Goal: Task Accomplishment & Management: Use online tool/utility

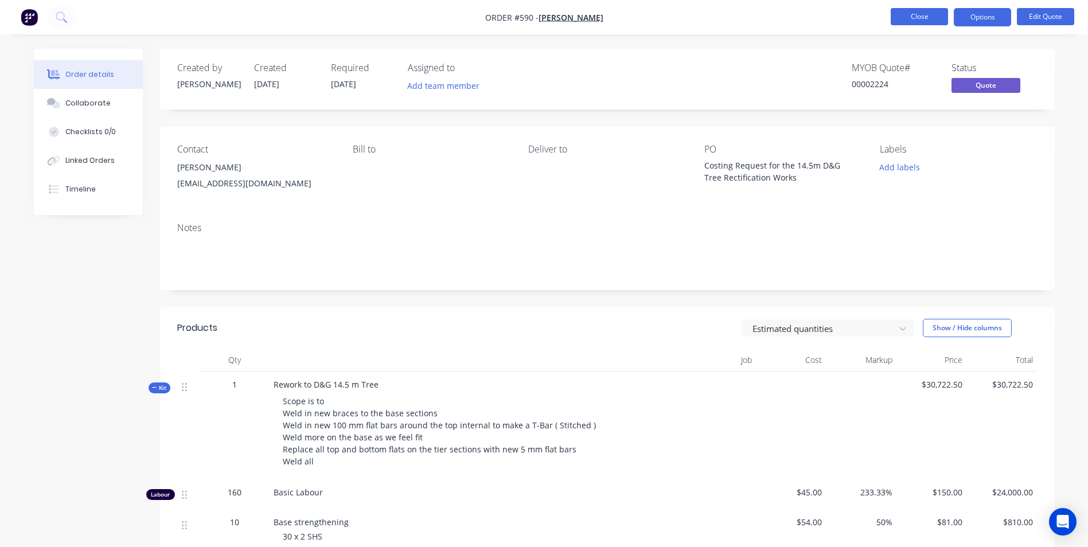
click at [916, 22] on button "Close" at bounding box center [919, 16] width 57 height 17
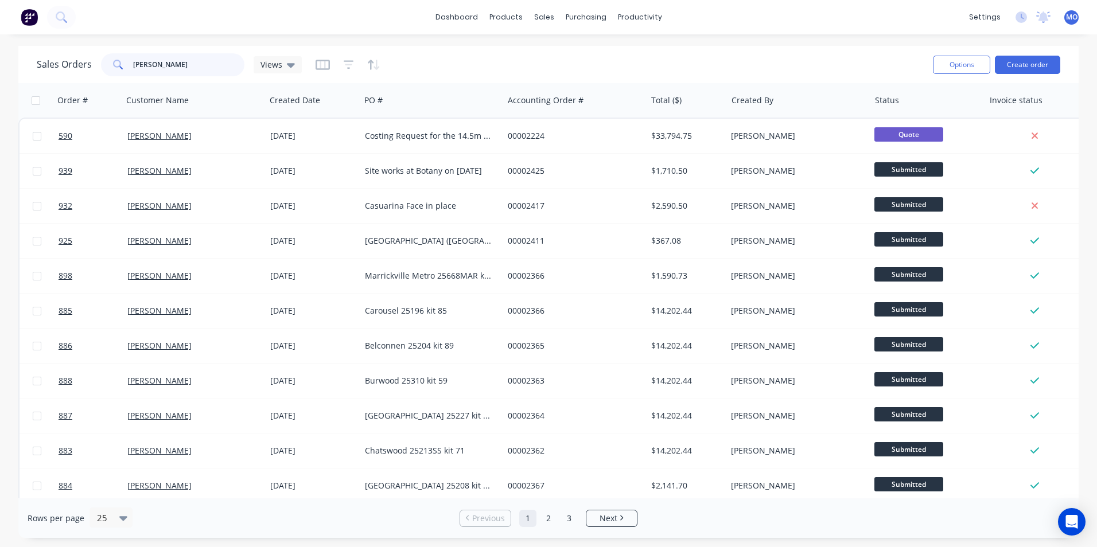
click at [92, 73] on div "Sales Orders [PERSON_NAME] Views" at bounding box center [169, 64] width 265 height 23
type input "supplied"
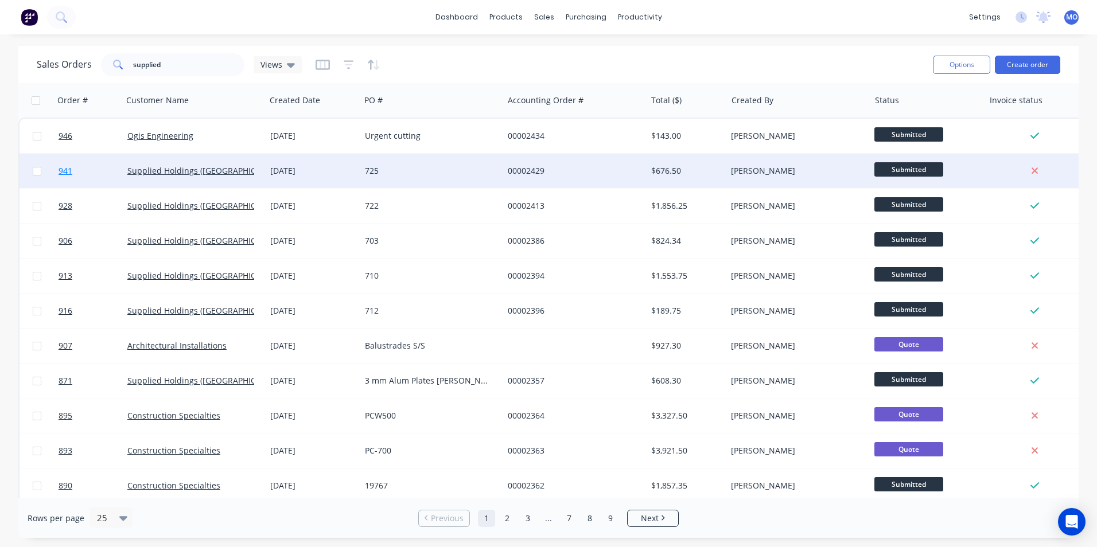
click at [122, 183] on link "941" at bounding box center [93, 171] width 69 height 34
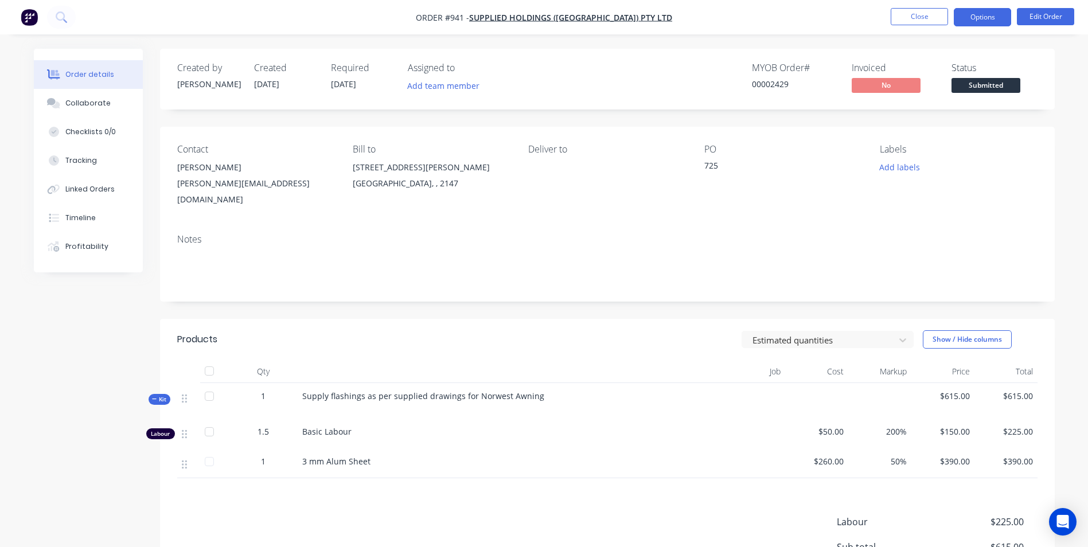
click at [982, 21] on button "Options" at bounding box center [982, 17] width 57 height 18
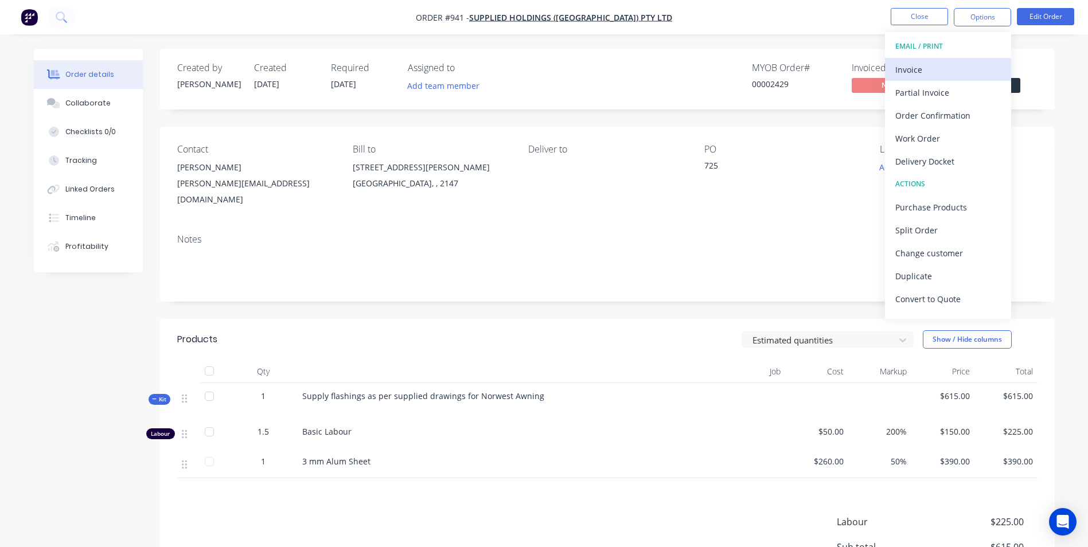
click at [903, 76] on div "Invoice" at bounding box center [948, 69] width 106 height 17
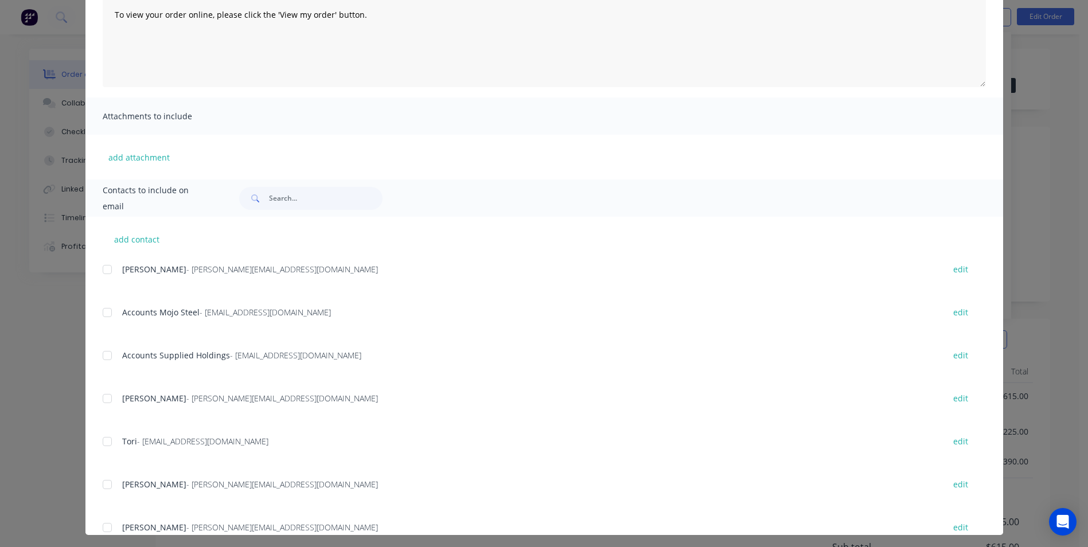
scroll to position [162, 0]
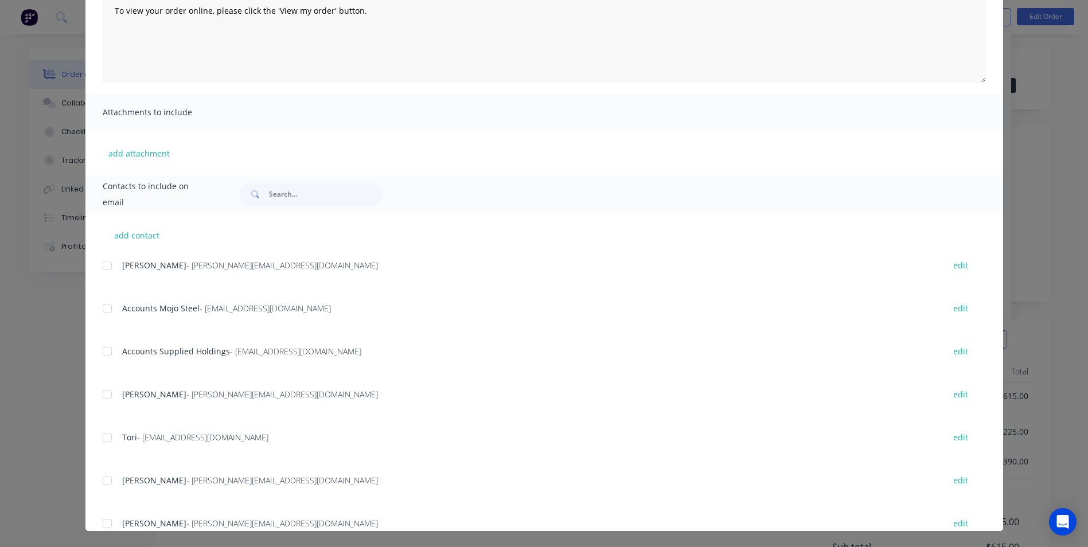
click at [98, 441] on div at bounding box center [107, 437] width 23 height 23
click at [98, 345] on div "add contact [PERSON_NAME] - [PERSON_NAME][EMAIL_ADDRESS][DOMAIN_NAME] edit Acco…" at bounding box center [544, 372] width 918 height 318
click at [98, 312] on div "add contact [PERSON_NAME] - [PERSON_NAME][EMAIL_ADDRESS][DOMAIN_NAME] edit Acco…" at bounding box center [544, 372] width 918 height 318
click at [99, 312] on div at bounding box center [107, 308] width 23 height 23
click at [106, 356] on div at bounding box center [107, 351] width 23 height 23
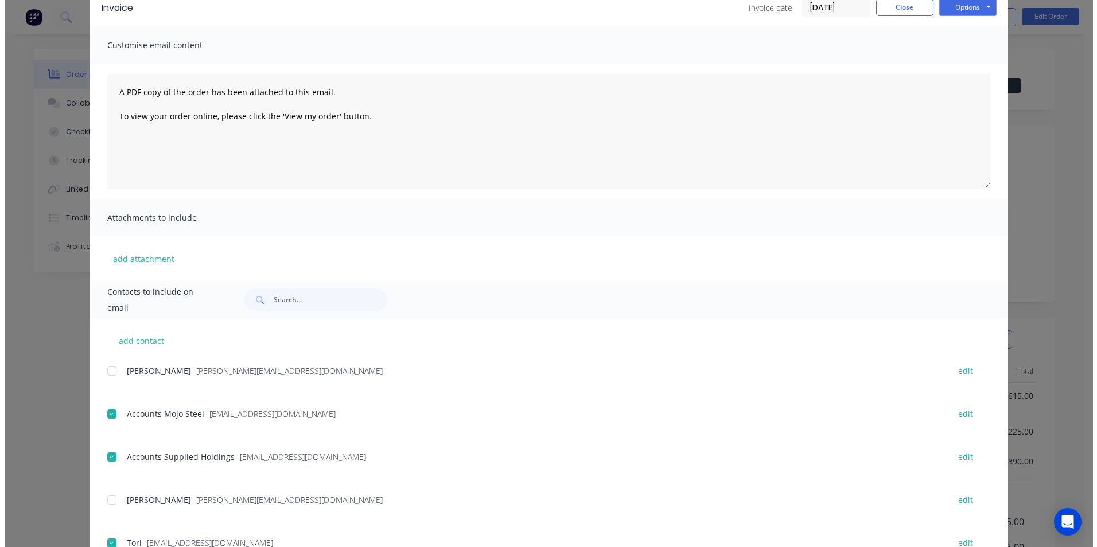
scroll to position [0, 0]
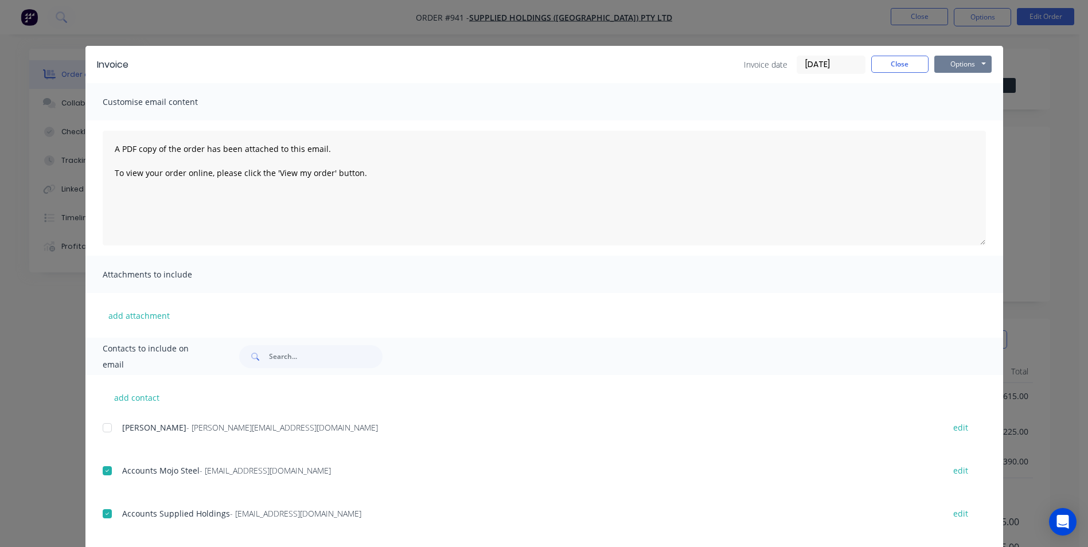
click at [948, 60] on button "Options" at bounding box center [962, 64] width 57 height 17
click at [956, 127] on button "Email" at bounding box center [970, 122] width 73 height 19
click at [906, 61] on button "Close" at bounding box center [899, 64] width 57 height 17
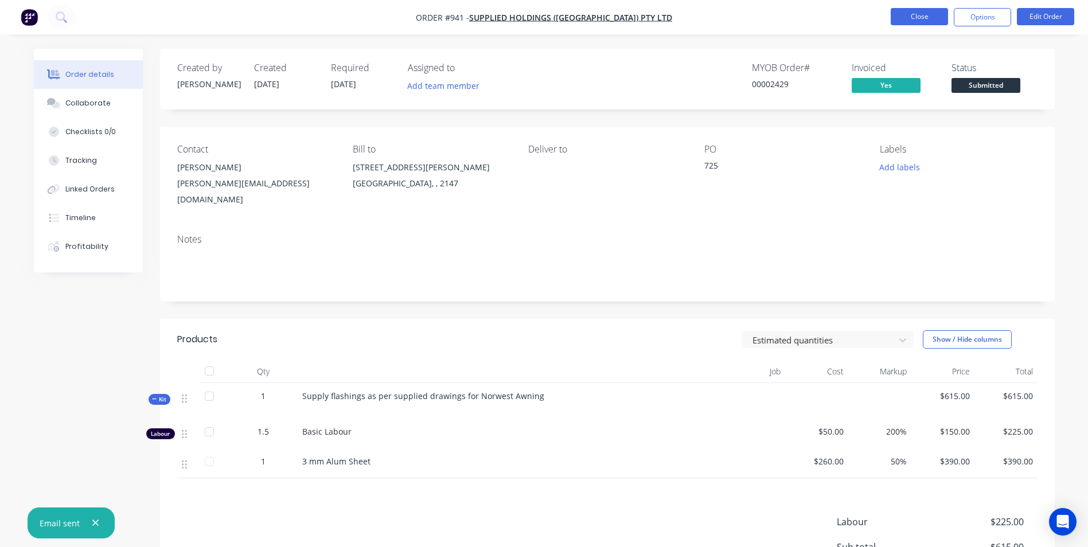
click at [913, 23] on button "Close" at bounding box center [919, 16] width 57 height 17
